Goal: Navigation & Orientation: Find specific page/section

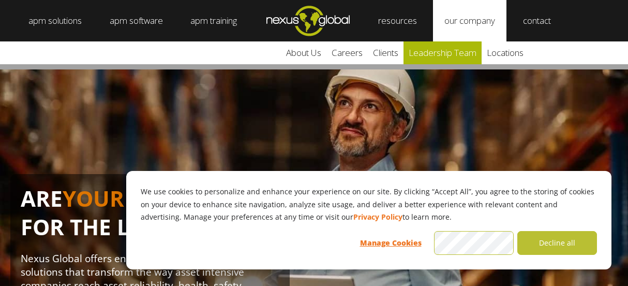
click at [460, 53] on link "leadership team" at bounding box center [443, 52] width 78 height 23
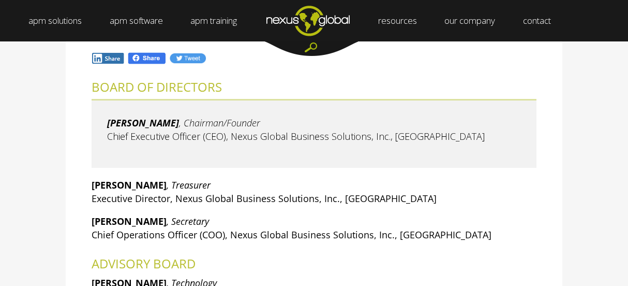
scroll to position [167, 0]
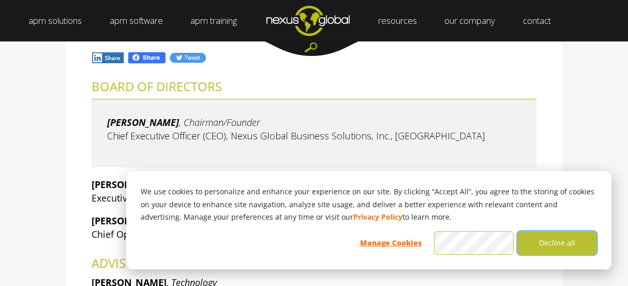
click at [565, 243] on button "Decline all" at bounding box center [558, 243] width 80 height 24
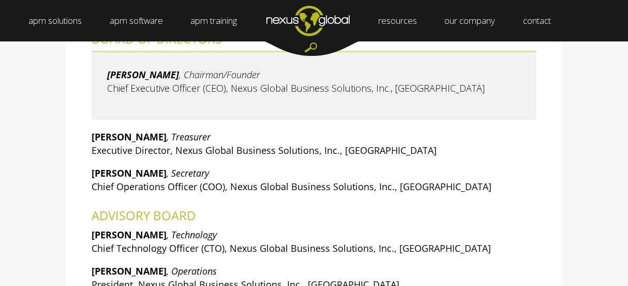
scroll to position [214, 0]
click at [569, 231] on div "NEXUS GLOBAL LEADERSHIP TEAM BOARD OF DIRECTORS [PERSON_NAME] , Chairman/Founde…" at bounding box center [314, 161] width 628 height 454
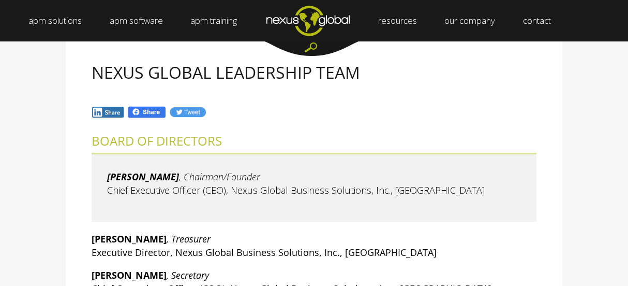
scroll to position [0, 0]
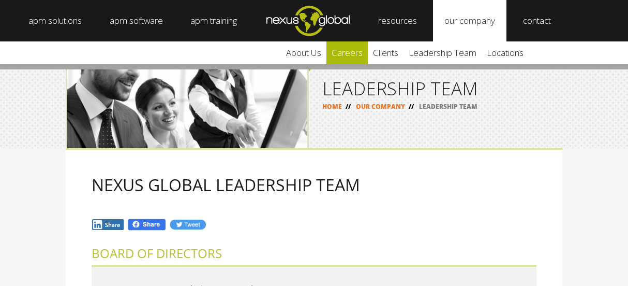
click at [352, 50] on link "careers" at bounding box center [347, 52] width 41 height 23
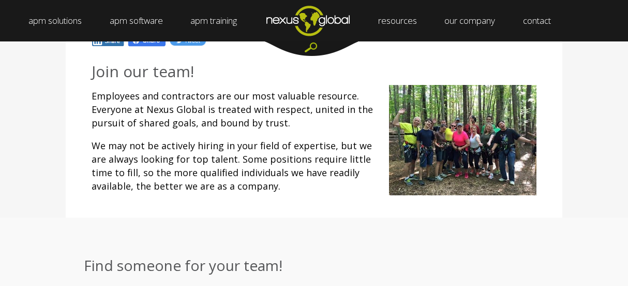
scroll to position [156, 0]
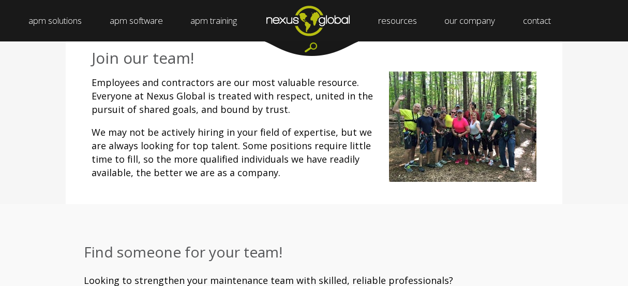
click at [477, 140] on img at bounding box center [463, 126] width 148 height 110
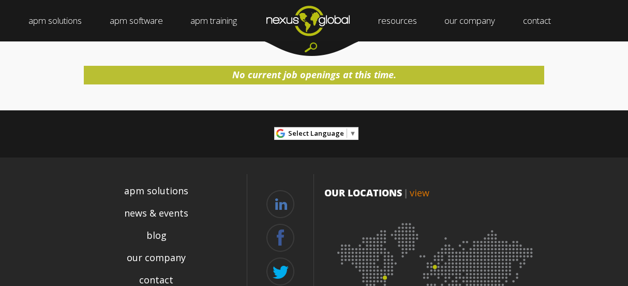
scroll to position [641, 0]
